Goal: Navigation & Orientation: Find specific page/section

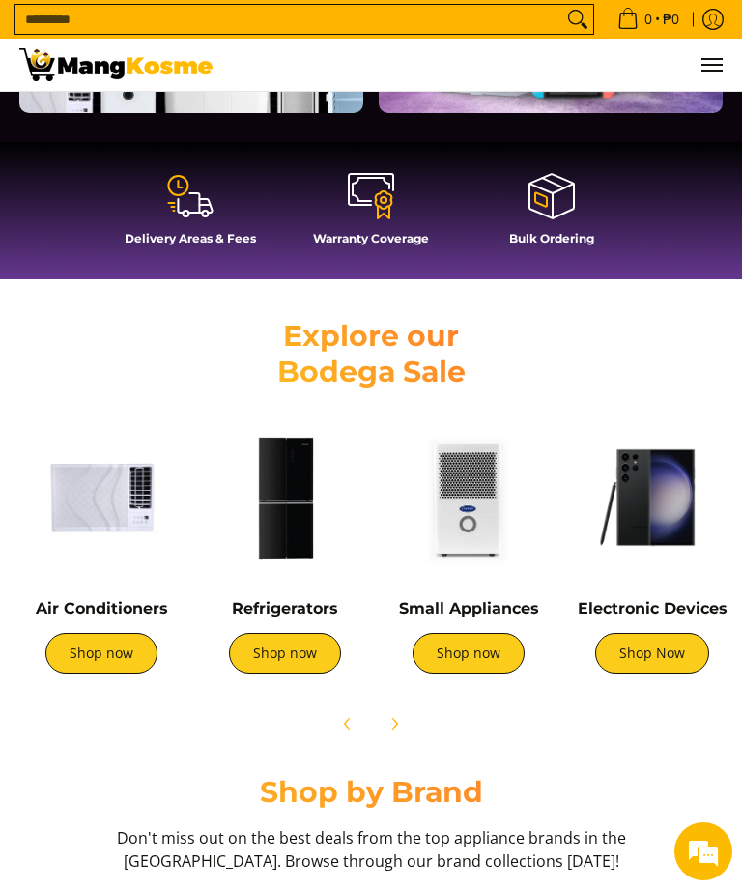
scroll to position [0, 703]
click at [292, 647] on link "Shop now" at bounding box center [285, 653] width 112 height 41
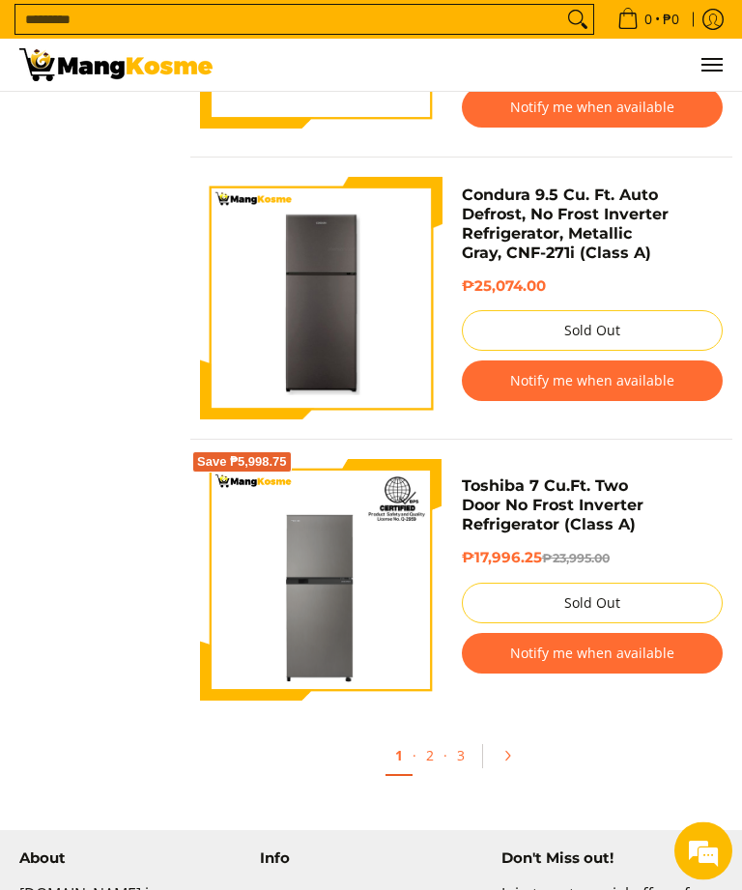
scroll to position [6386, 0]
click at [503, 753] on icon "Pagination" at bounding box center [507, 756] width 14 height 14
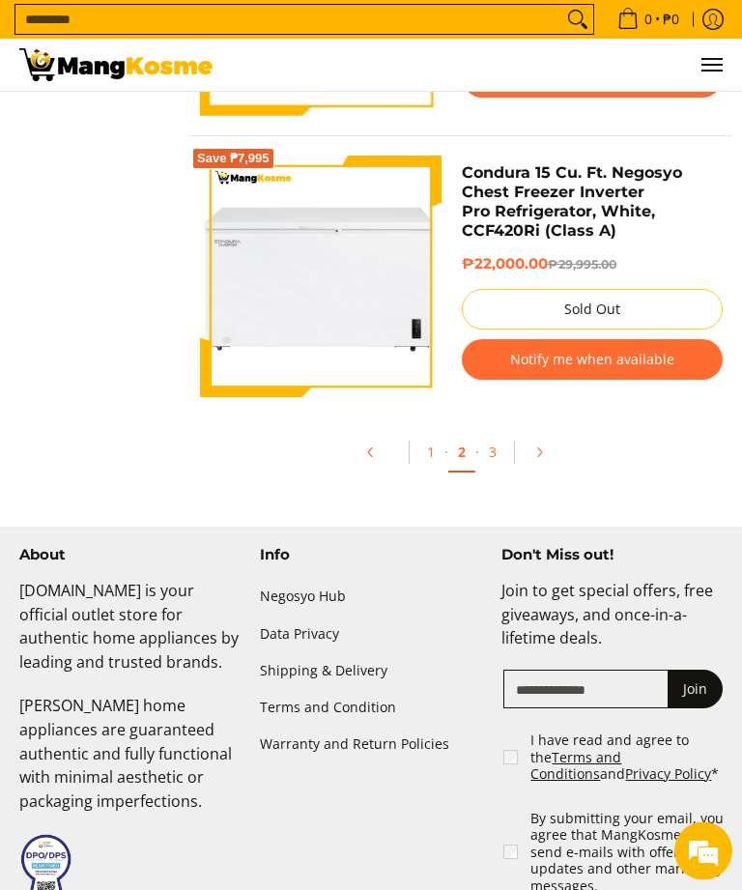
scroll to position [6649, 0]
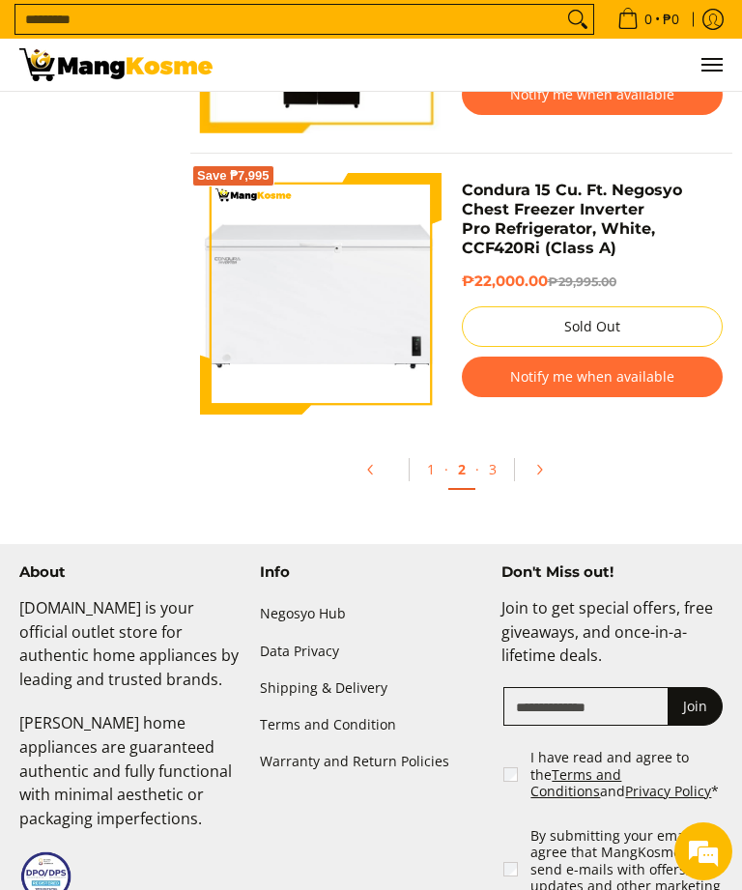
click at [498, 474] on link "3" at bounding box center [492, 469] width 27 height 38
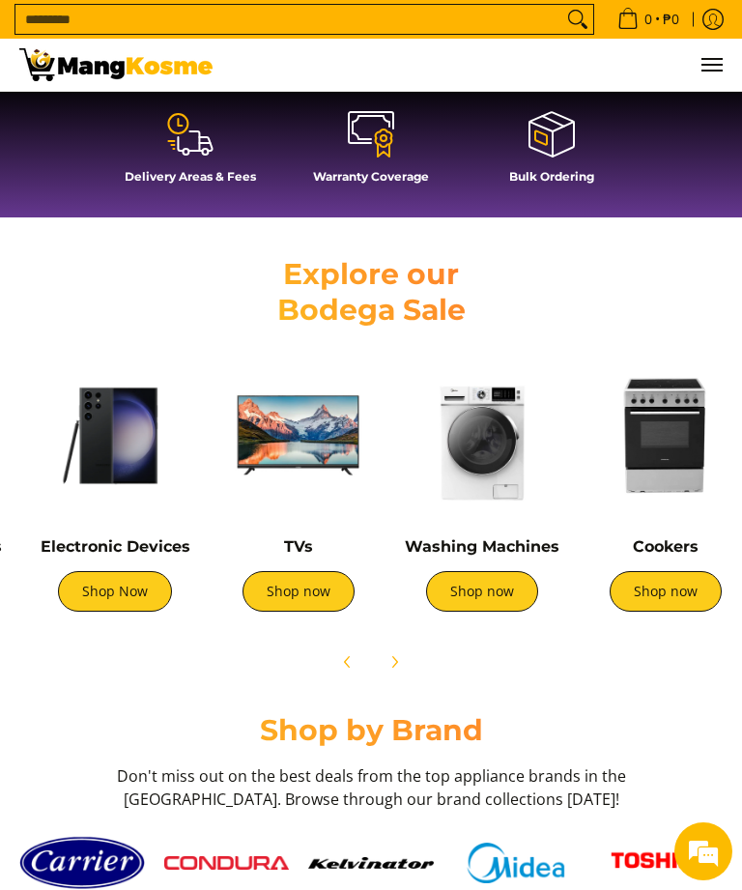
scroll to position [0, 538]
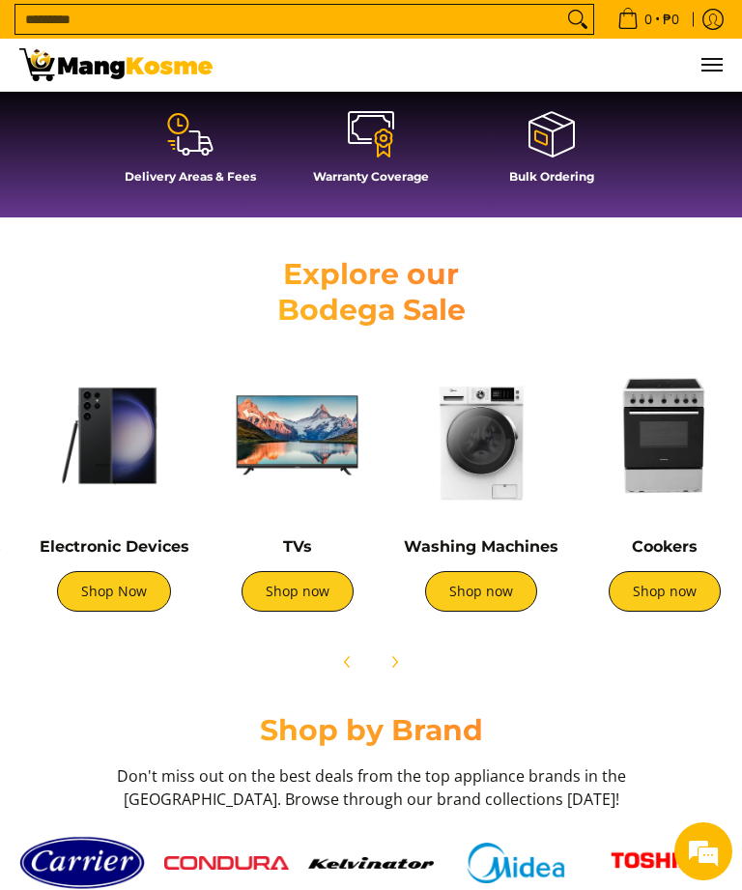
click at [495, 592] on link "Shop now" at bounding box center [481, 591] width 112 height 41
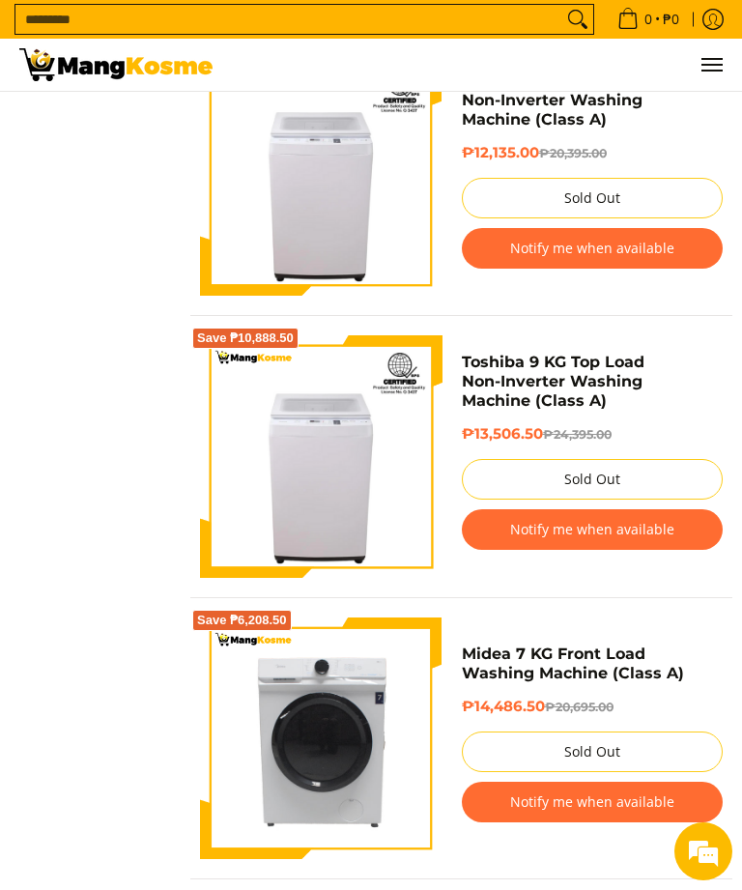
scroll to position [1701, 0]
